Goal: Task Accomplishment & Management: Manage account settings

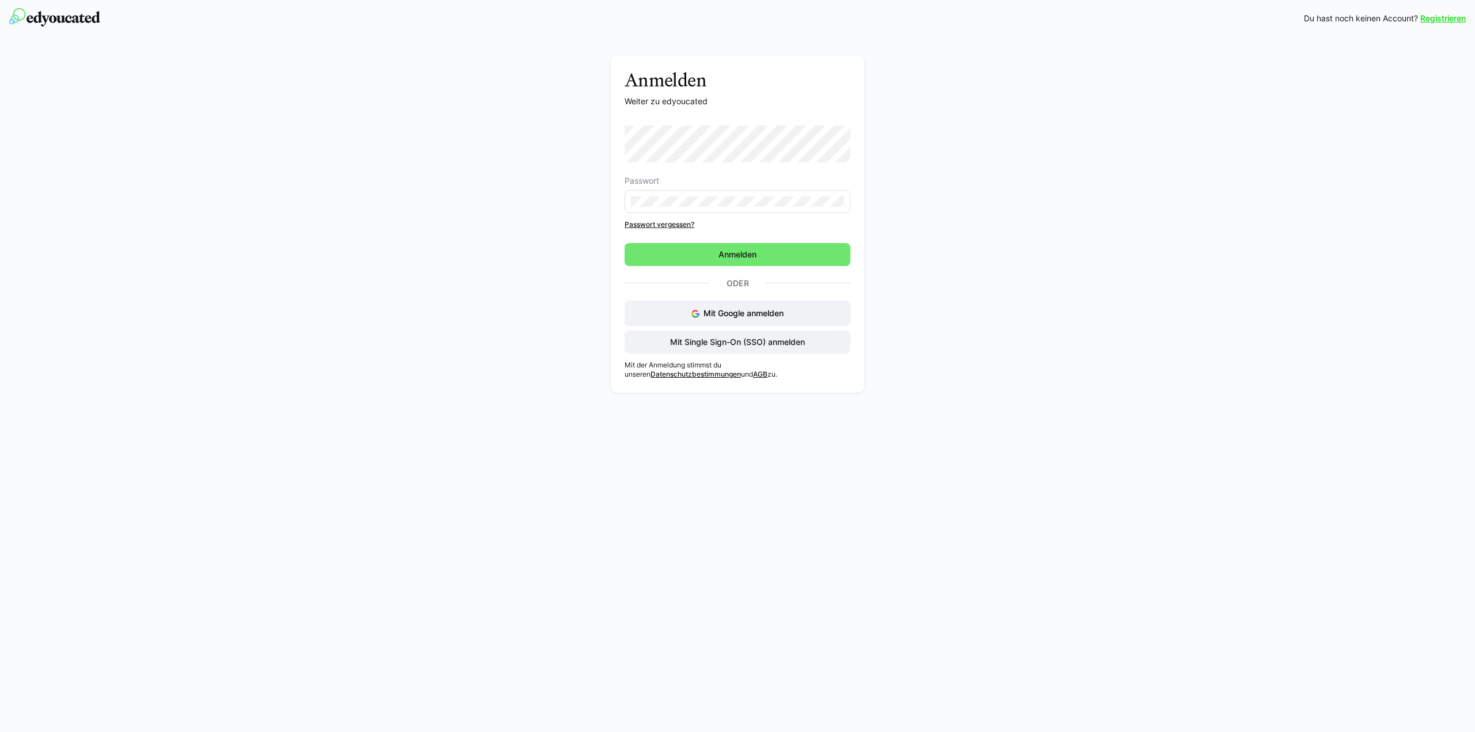
click at [1075, 383] on div "Anmelden Weiter zu edyoucated Passwort Passwort vergessen? Anmelden Oder Mit Go…" at bounding box center [737, 218] width 1475 height 362
click at [750, 248] on span "Anmelden" at bounding box center [738, 254] width 226 height 23
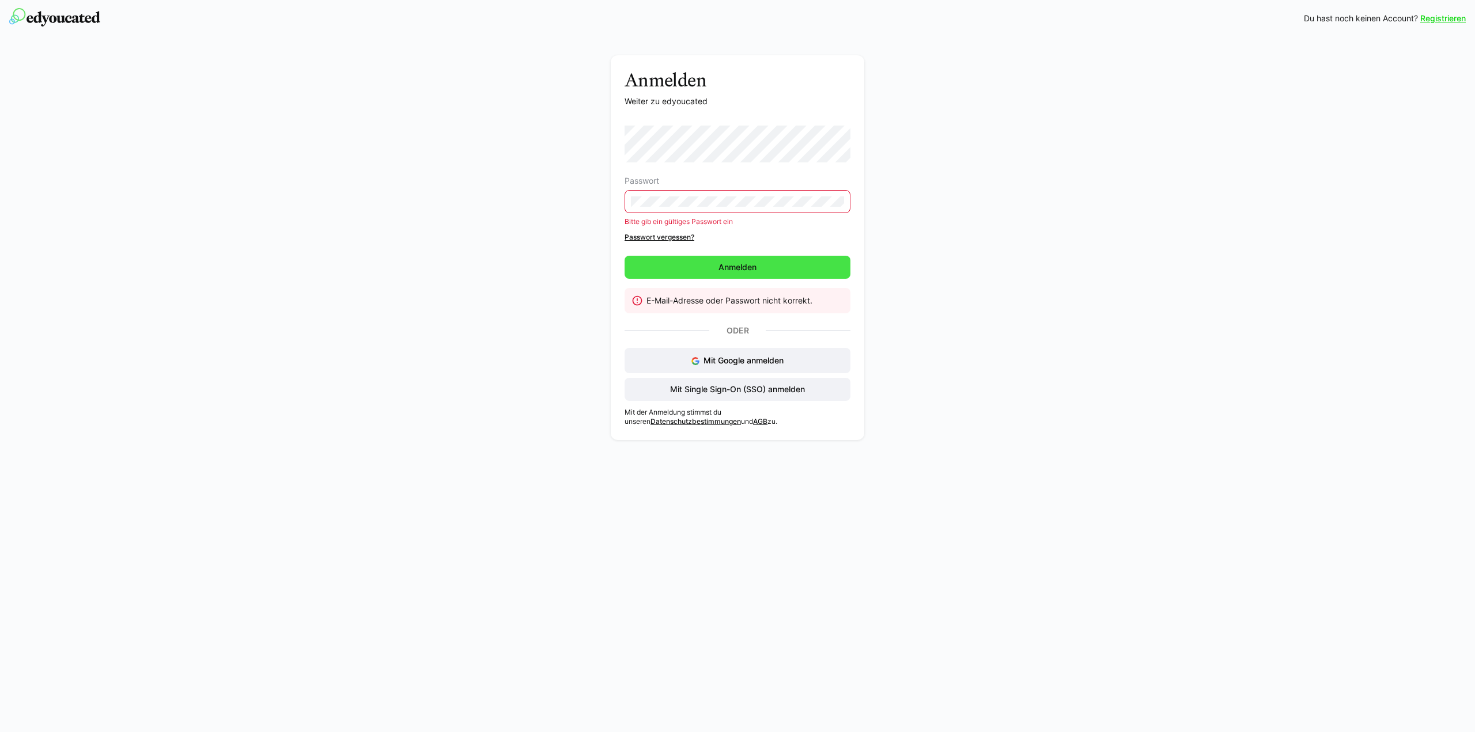
click at [724, 266] on span "Anmelden" at bounding box center [737, 268] width 41 height 12
click at [754, 263] on span "Anmelden" at bounding box center [737, 268] width 41 height 12
click at [331, 214] on div "Anmelden Weiter zu edyoucated Passwort Bitte gib ein gültiges Passwort ein Pass…" at bounding box center [737, 241] width 1475 height 409
click at [714, 269] on span "Anmelden" at bounding box center [738, 267] width 226 height 23
click at [428, 194] on div "Anmelden Weiter zu edyoucated Passwort Bitte gib ein gültiges Passwort ein Pass…" at bounding box center [737, 250] width 649 height 391
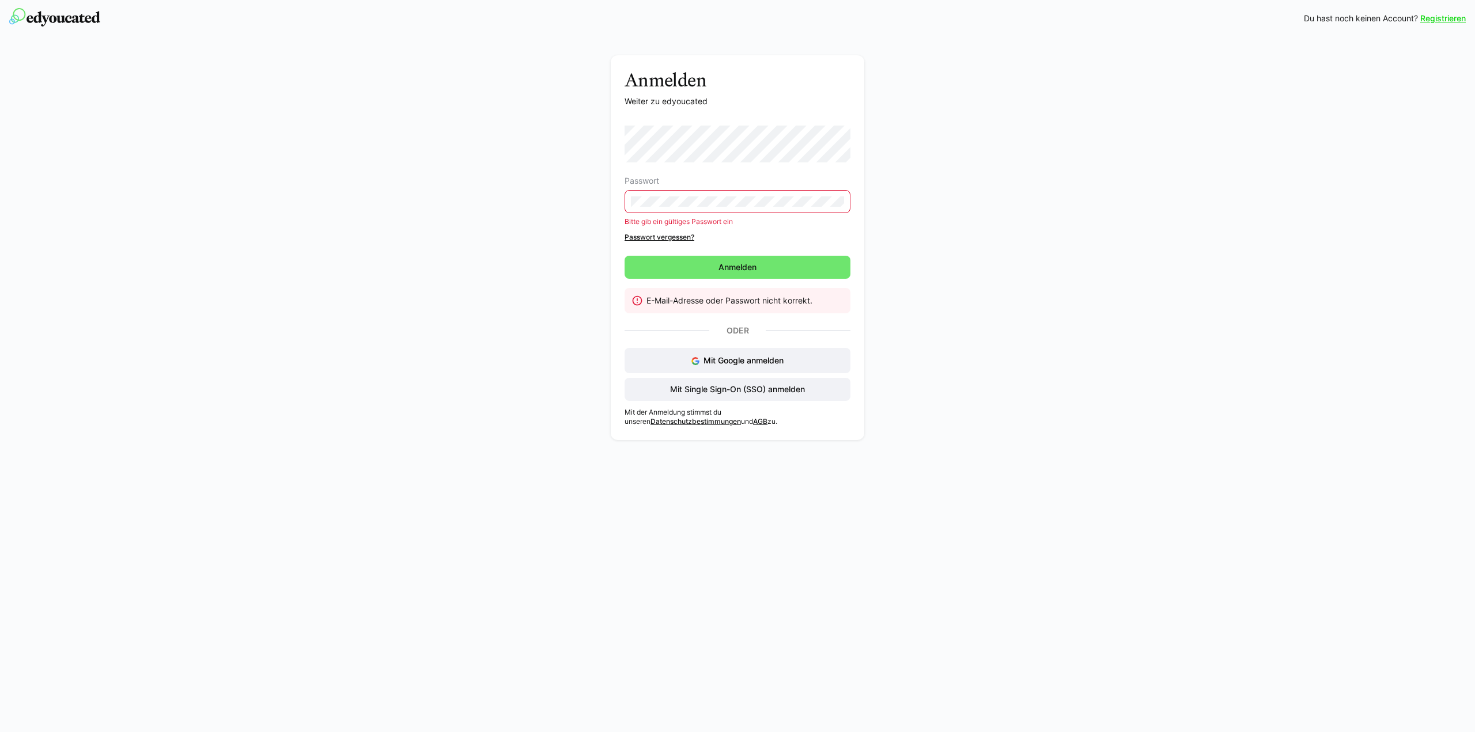
click at [1183, 309] on div "Anmelden Weiter zu edyoucated Passwort Bitte gib ein gültiges Passwort ein Pass…" at bounding box center [737, 241] width 1475 height 409
click at [1119, 396] on div "Anmelden Weiter zu edyoucated Passwort Bitte gib ein gültiges Passwort ein Pass…" at bounding box center [737, 241] width 1475 height 409
click at [770, 222] on div "Bitte gib ein gültiges Passwort ein" at bounding box center [737, 222] width 224 height 8
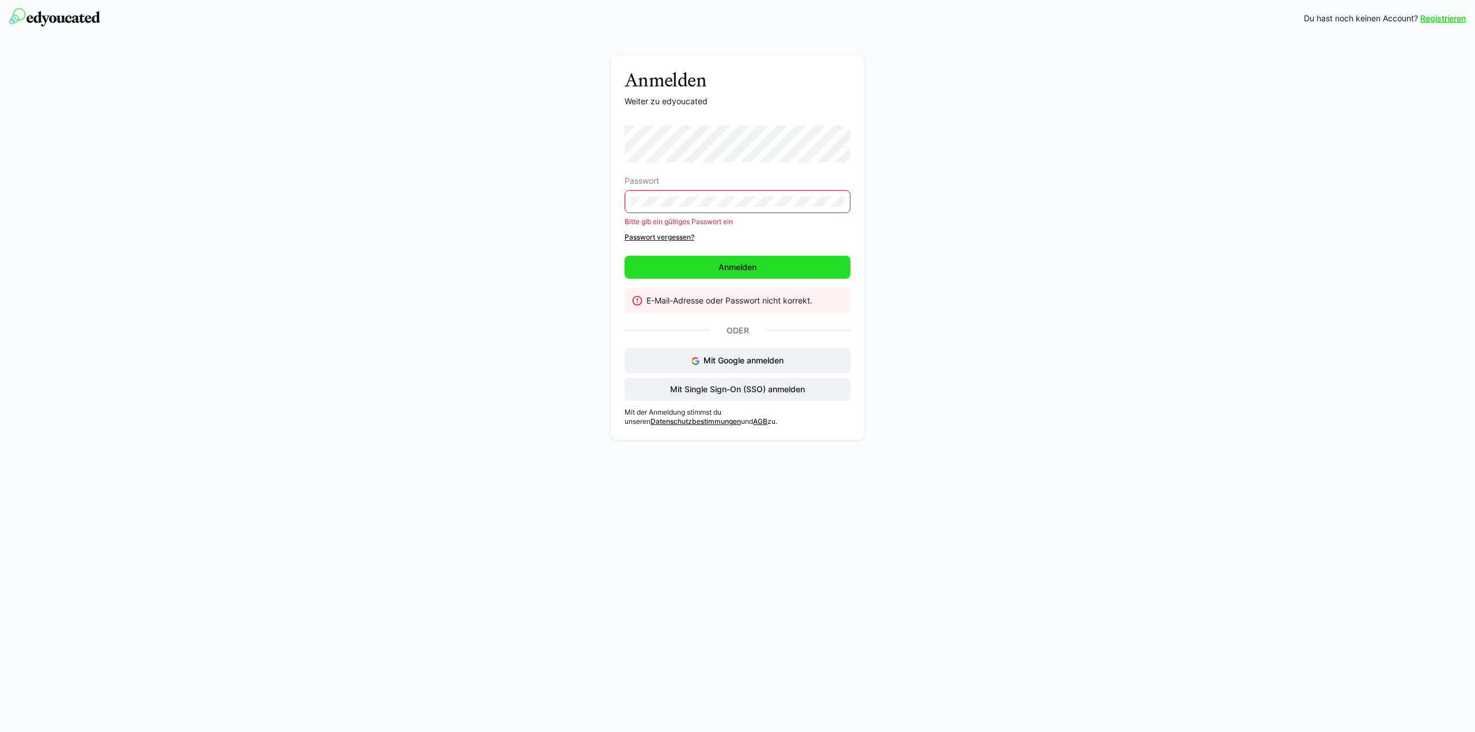
click at [769, 270] on span "Anmelden" at bounding box center [738, 267] width 226 height 23
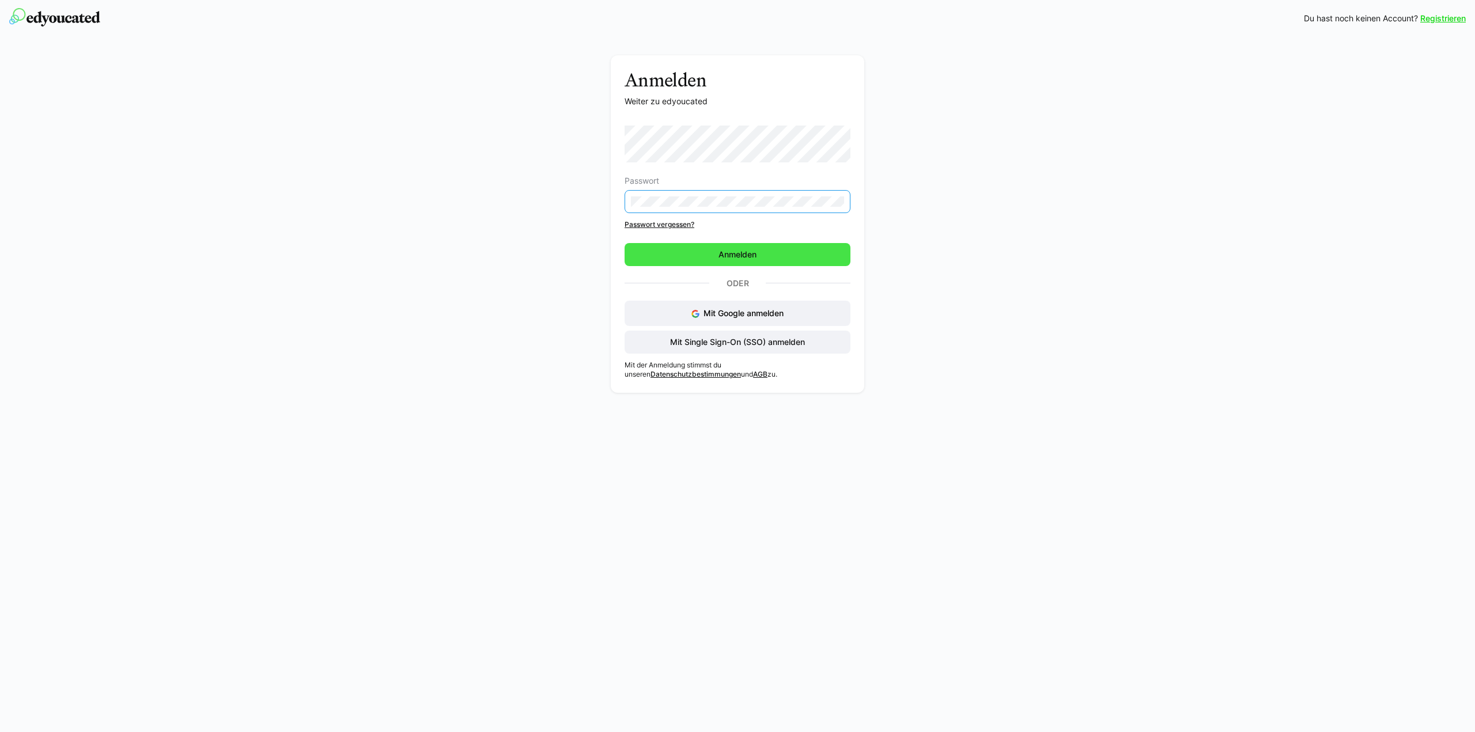
click at [826, 260] on span "Anmelden" at bounding box center [738, 254] width 226 height 23
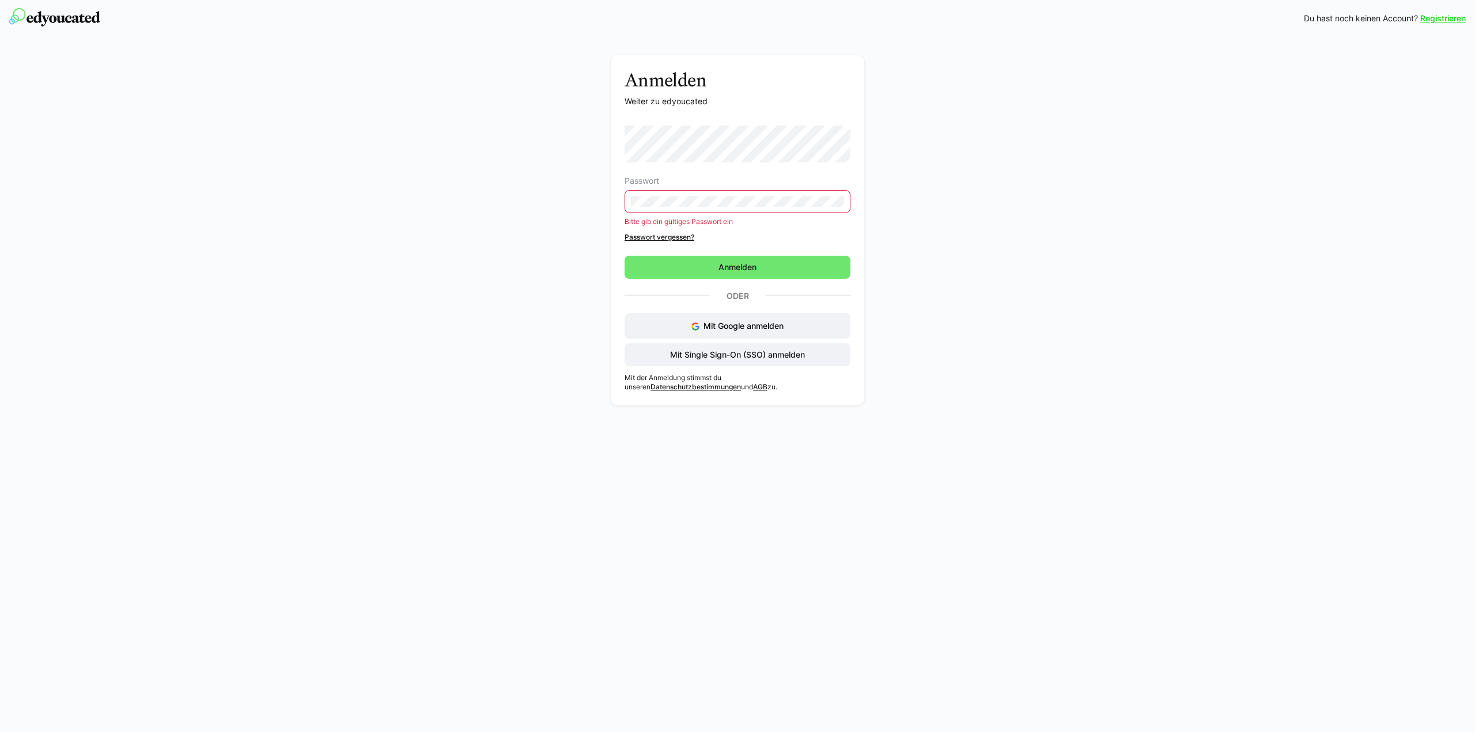
click at [665, 237] on link "Passwort vergessen?" at bounding box center [738, 237] width 226 height 9
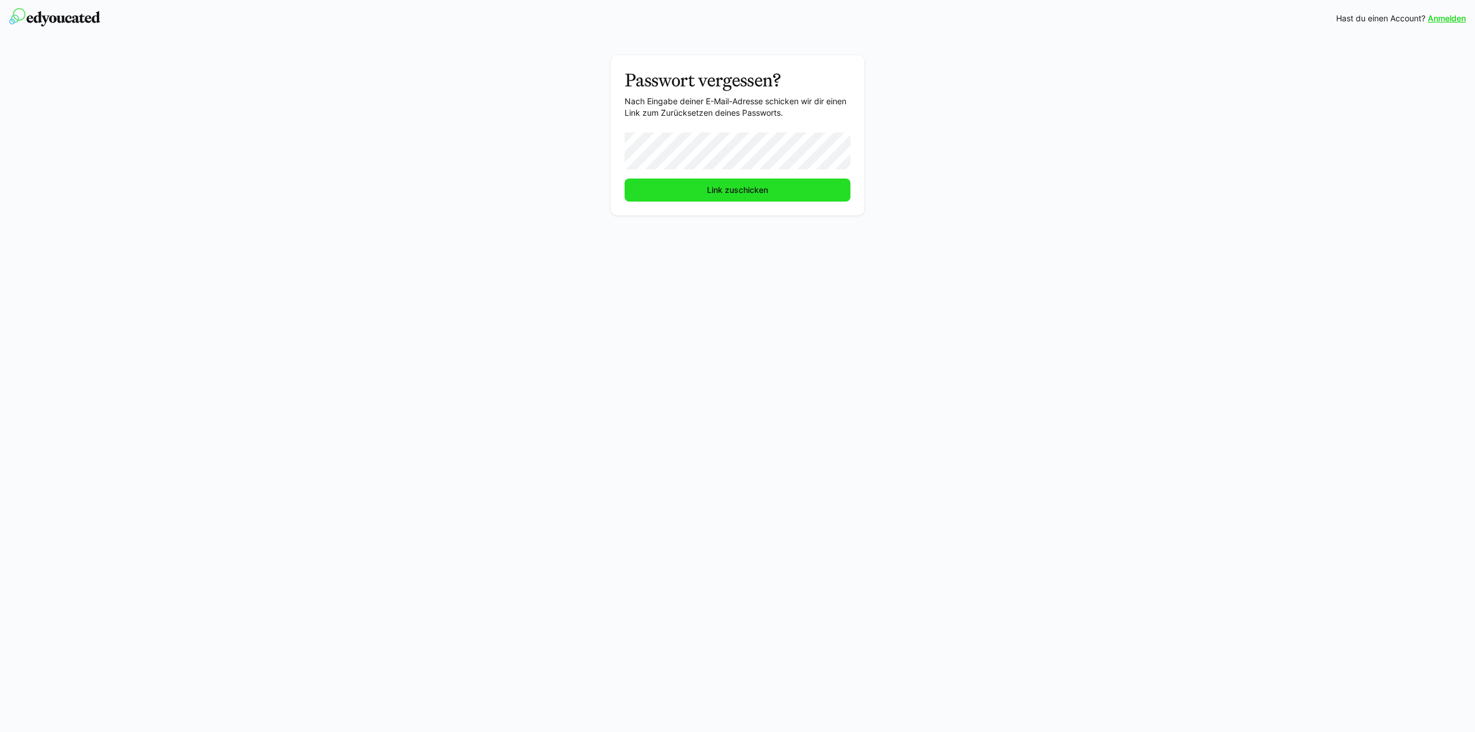
click at [700, 198] on span "Link zuschicken" at bounding box center [738, 190] width 226 height 23
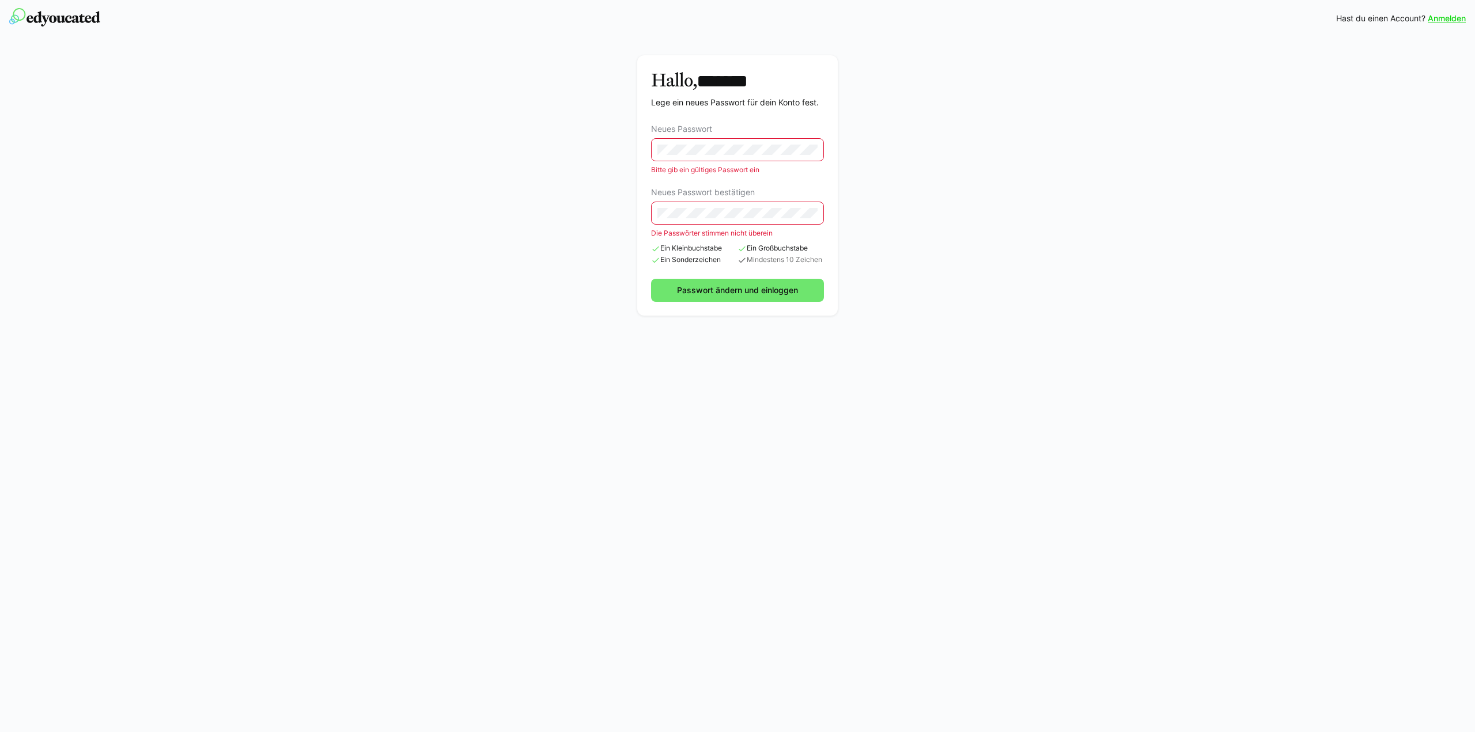
click at [498, 139] on div "Hallo, ******* Lege ein neues Passwort für dein Konto fest. Neues Passwort Bitt…" at bounding box center [737, 188] width 649 height 266
drag, startPoint x: 1002, startPoint y: 323, endPoint x: 778, endPoint y: 305, distance: 224.9
click at [1002, 322] on div "Anmelden Hast du einen Account? Anmelden Hallo, ******* Lege ein neues Passwort…" at bounding box center [737, 366] width 1475 height 732
click at [753, 274] on span "Passwort ändern und einloggen" at bounding box center [737, 278] width 124 height 12
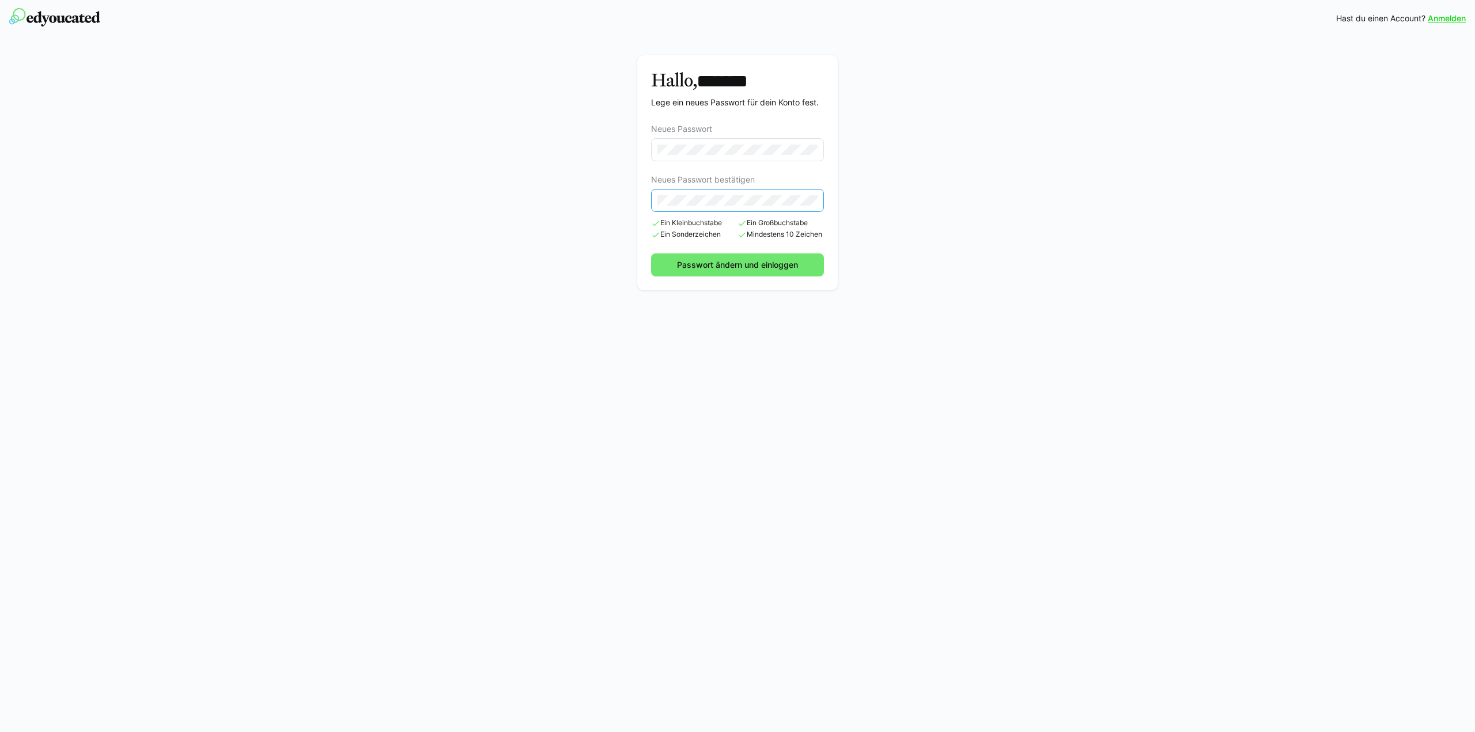
drag, startPoint x: 975, startPoint y: 424, endPoint x: 863, endPoint y: 357, distance: 131.0
click at [975, 423] on div "Anmelden Hast du einen Account? Anmelden Hallo, ******* Lege ein neues Passwort…" at bounding box center [737, 366] width 1475 height 732
click at [766, 272] on span "Passwort ändern und einloggen" at bounding box center [737, 265] width 173 height 23
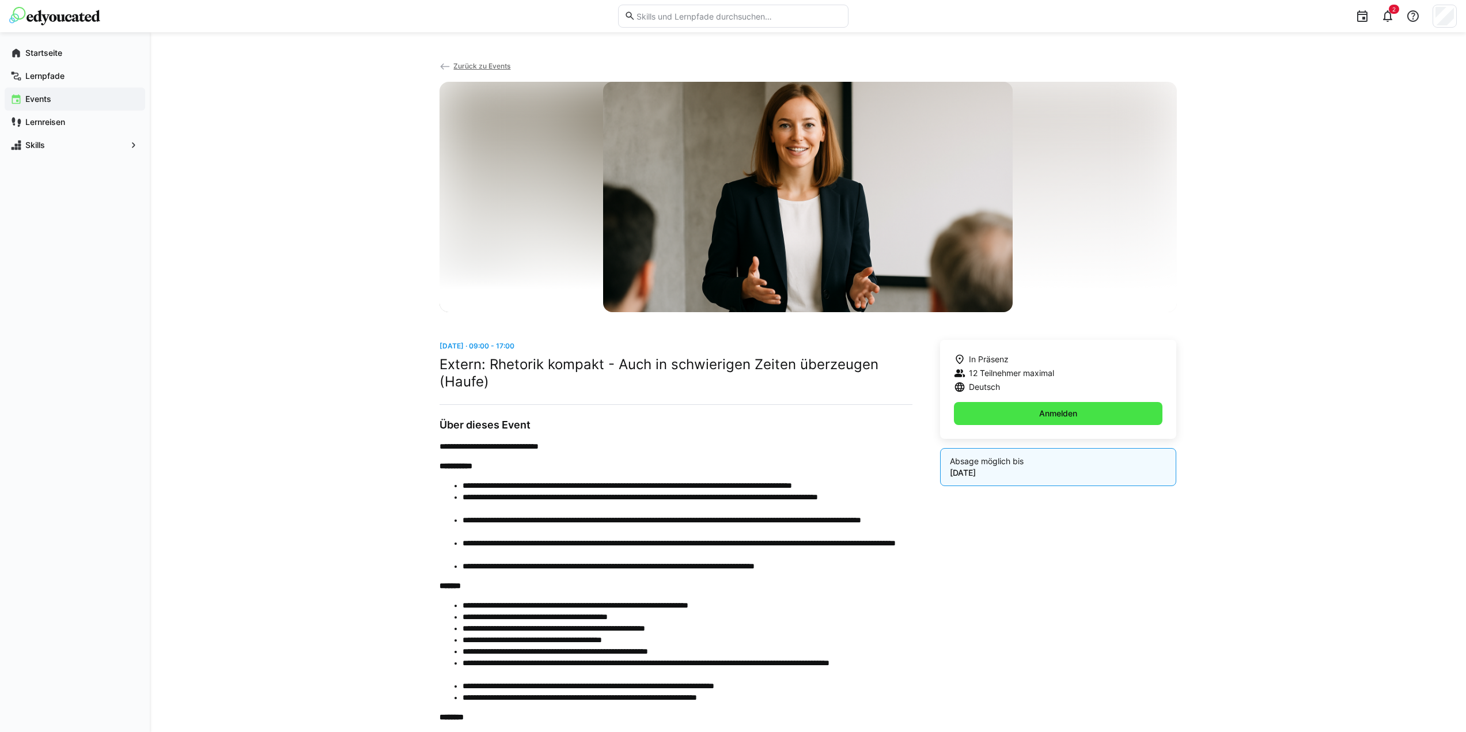
click at [1069, 410] on span "Anmelden" at bounding box center [1058, 414] width 41 height 12
